Goal: Use online tool/utility: Utilize a website feature to perform a specific function

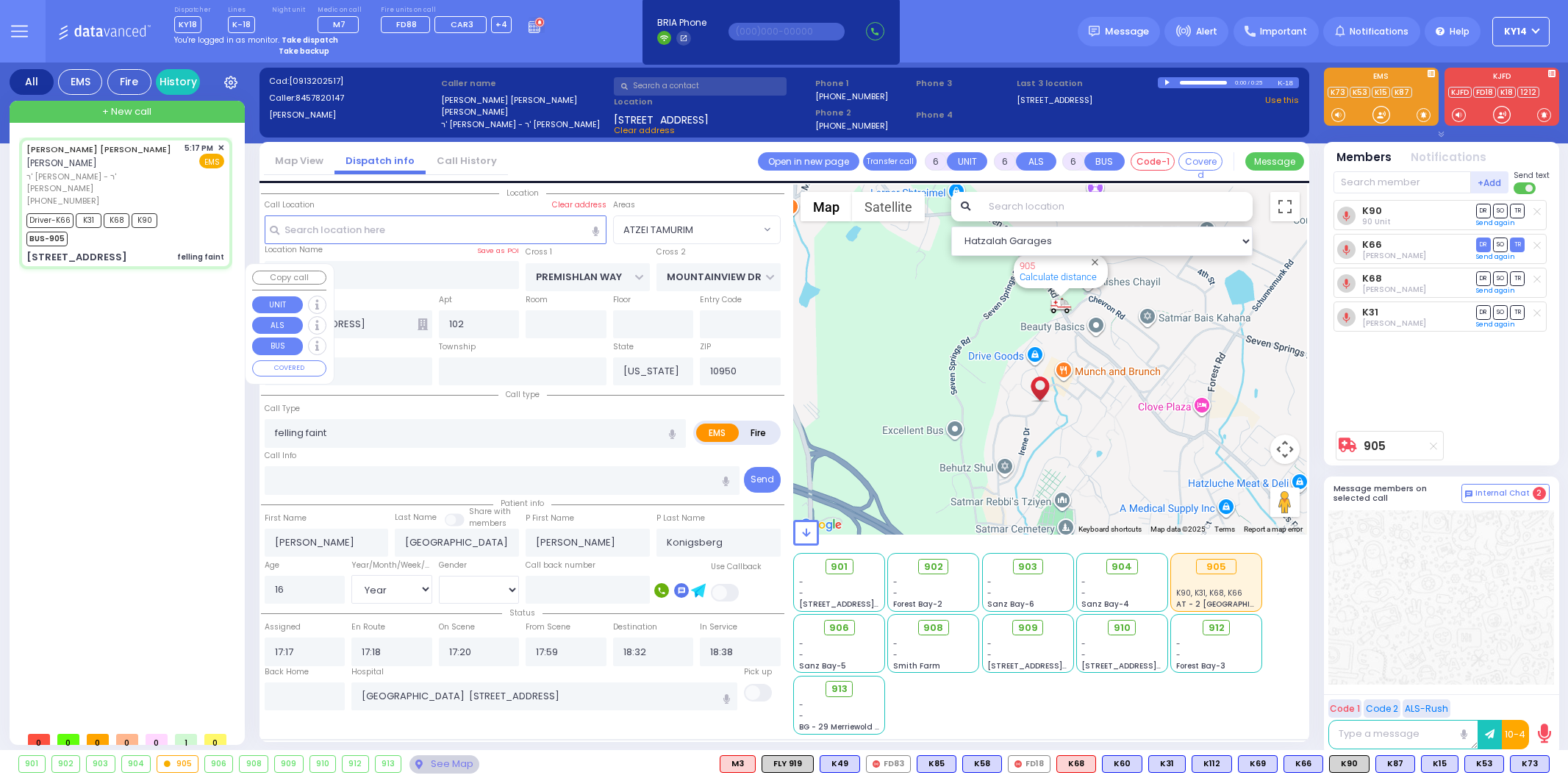
select select "ATZEI TAMURIM"
select select "Year"
select select "[DEMOGRAPHIC_DATA]"
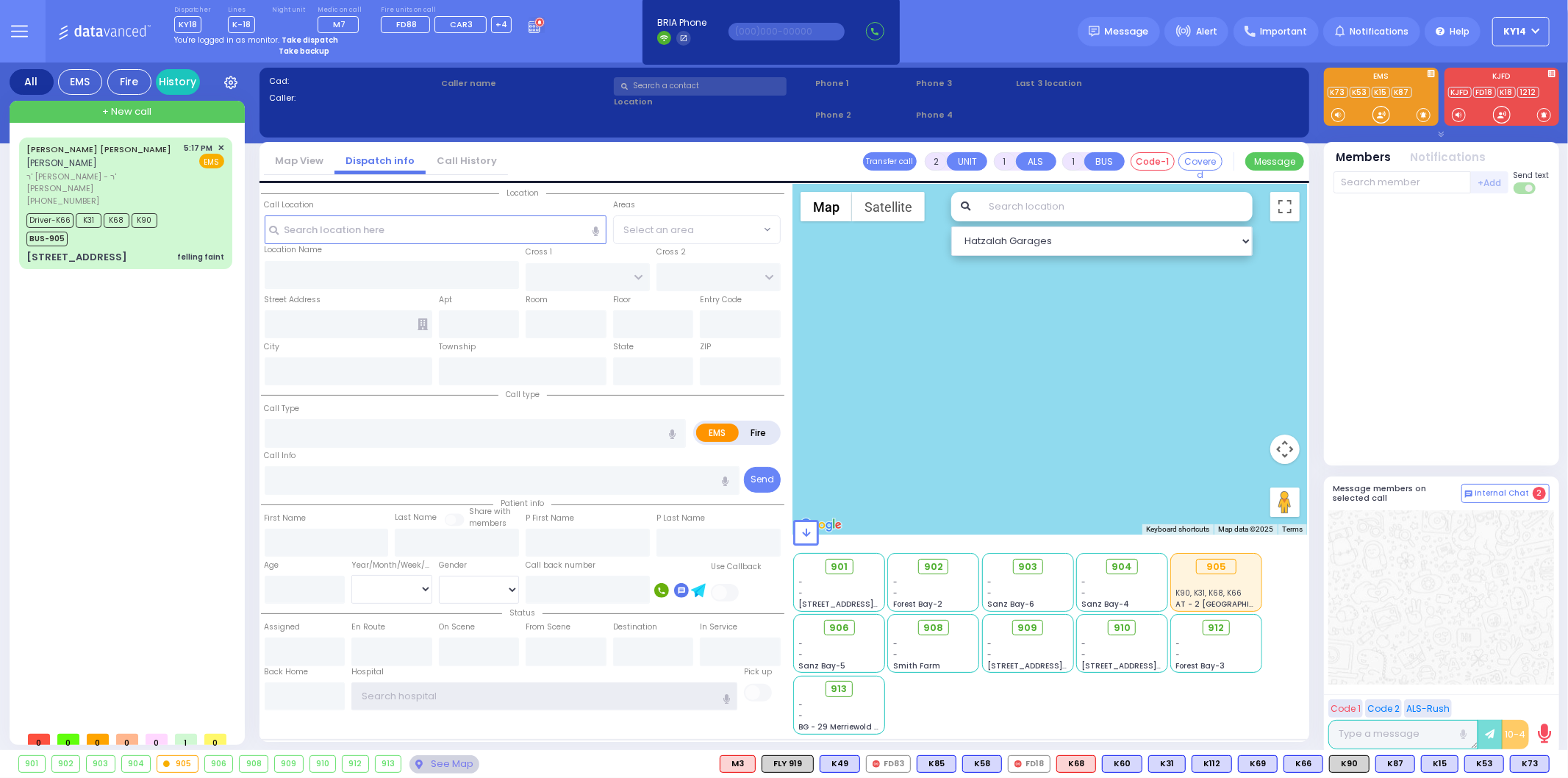
type input "ky14"
click at [296, 40] on strong "Take dispatch" at bounding box center [310, 40] width 56 height 11
select select "2"
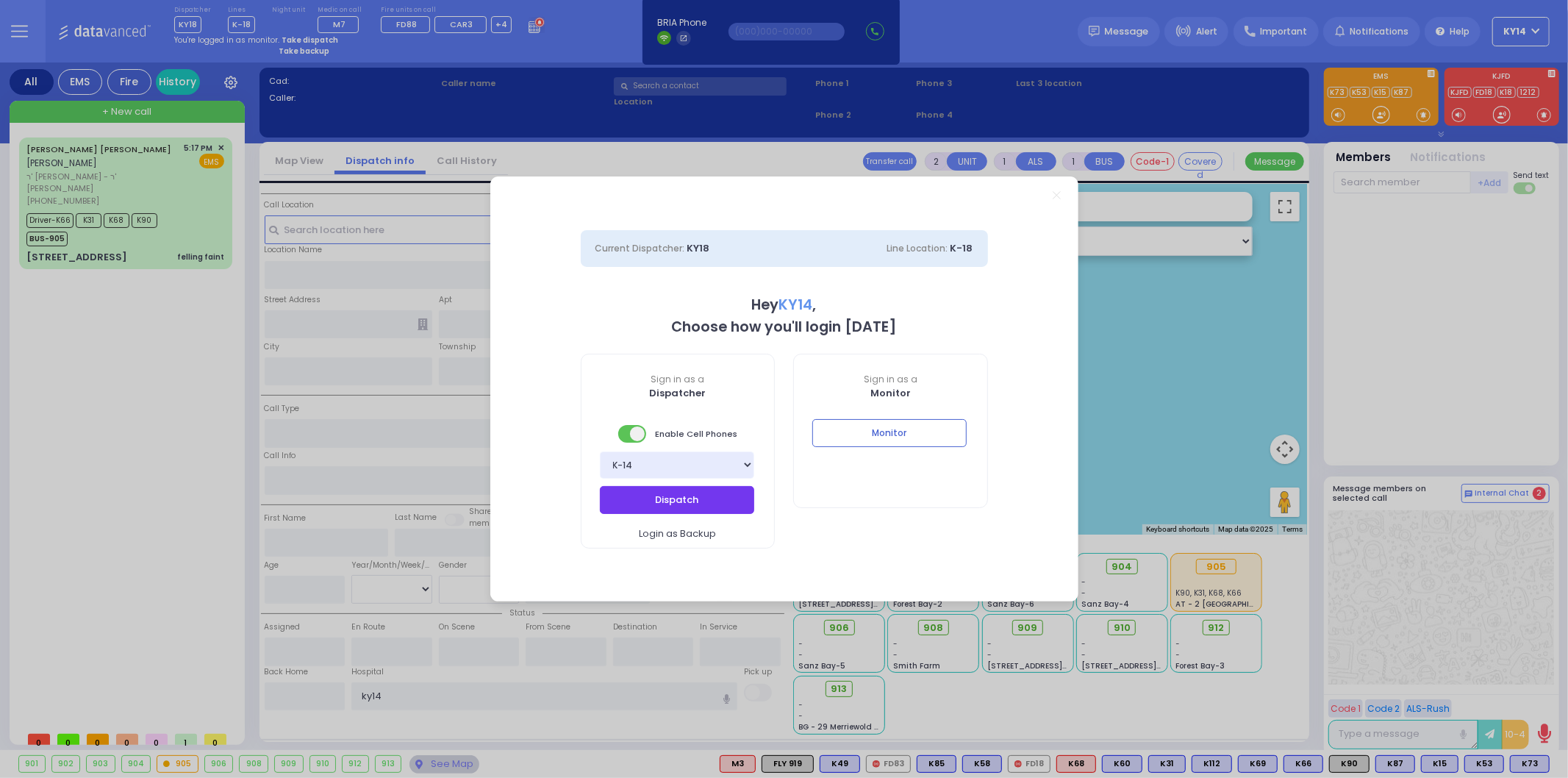
click at [640, 490] on button "Dispatch" at bounding box center [677, 500] width 155 height 28
